Goal: Task Accomplishment & Management: Use online tool/utility

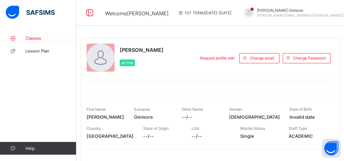
click at [37, 37] on span "Classes" at bounding box center [50, 38] width 51 height 5
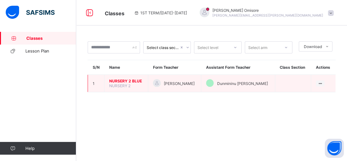
click at [128, 81] on span "NURSERY 2 BLUE" at bounding box center [126, 80] width 34 height 5
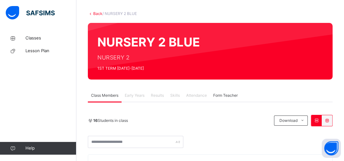
scroll to position [41, 0]
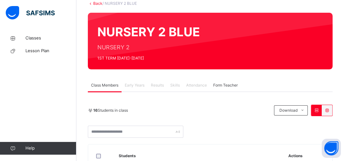
click at [194, 84] on span "Attendance" at bounding box center [196, 85] width 21 height 6
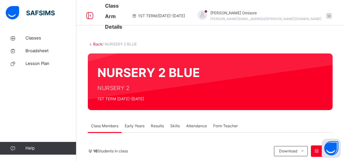
scroll to position [23, 0]
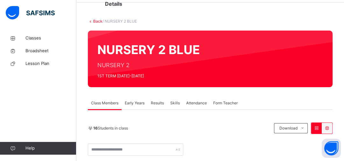
click at [195, 102] on span "Attendance" at bounding box center [196, 103] width 21 height 6
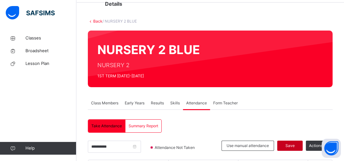
click at [292, 144] on span "Save" at bounding box center [290, 146] width 16 height 6
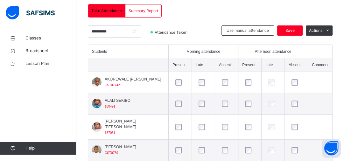
scroll to position [162, 0]
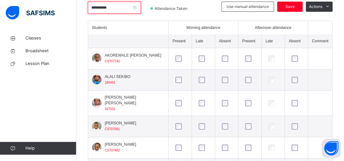
click at [141, 7] on input "**********" at bounding box center [114, 8] width 53 height 12
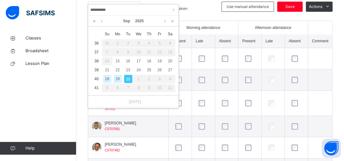
click at [118, 80] on div "29" at bounding box center [117, 79] width 8 height 8
